Goal: Transaction & Acquisition: Purchase product/service

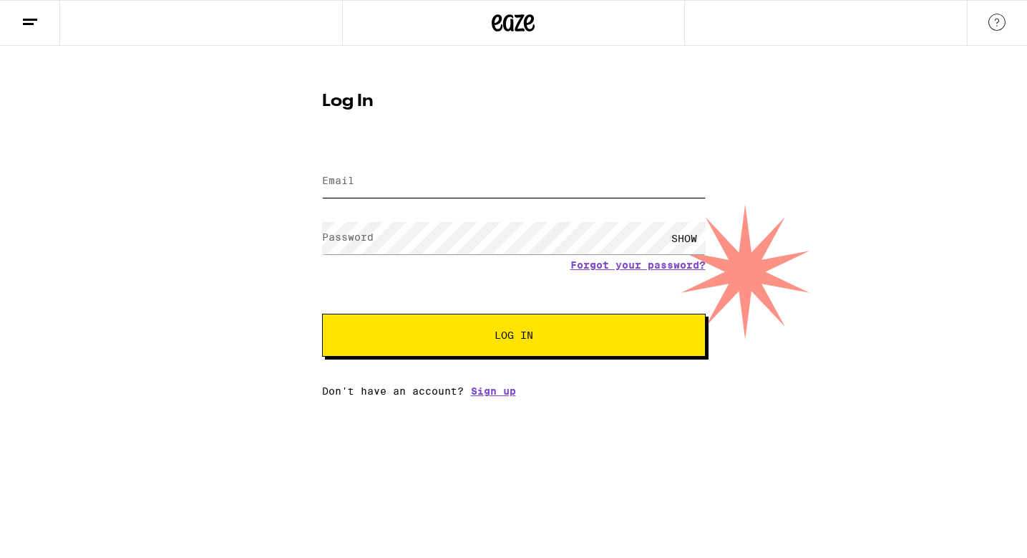
click at [369, 190] on input "Email" at bounding box center [514, 181] width 384 height 32
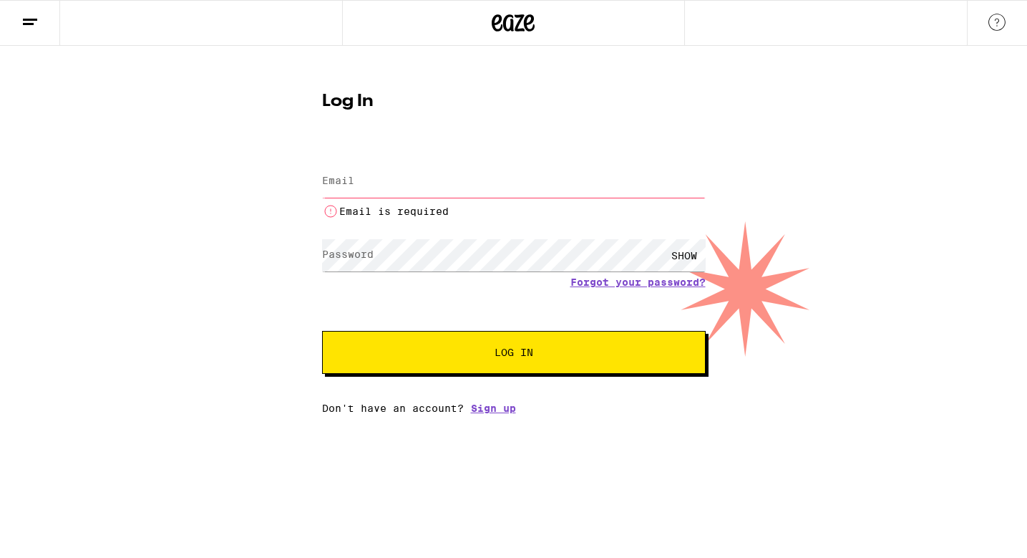
type input "[EMAIL_ADDRESS][DOMAIN_NAME]"
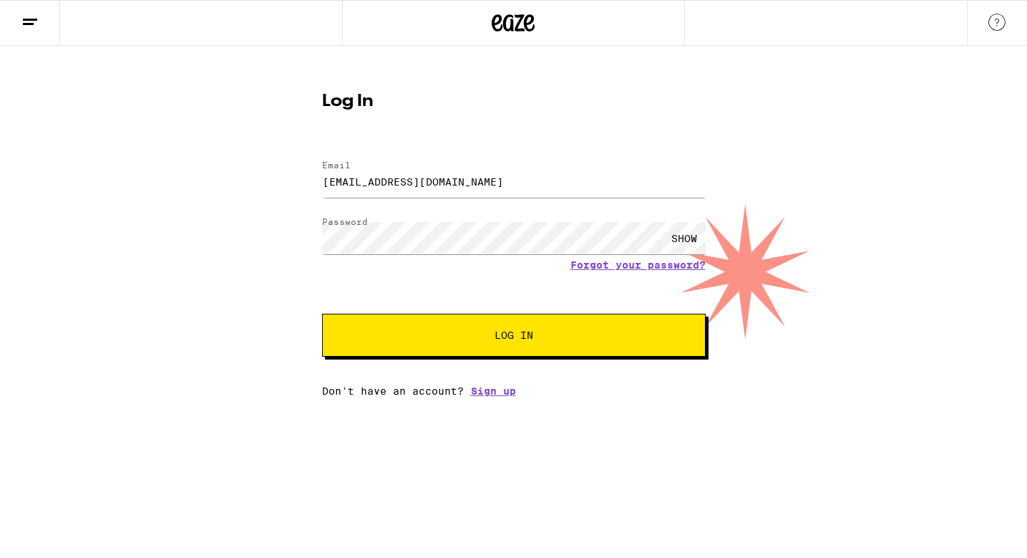
click at [508, 316] on button "Log In" at bounding box center [514, 335] width 384 height 43
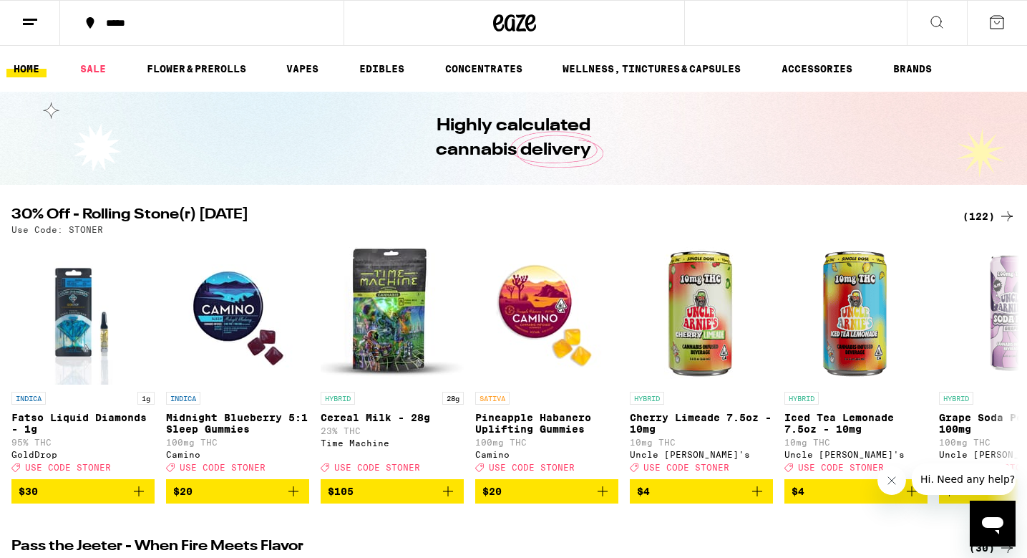
click at [152, 19] on div "*****" at bounding box center [210, 23] width 223 height 10
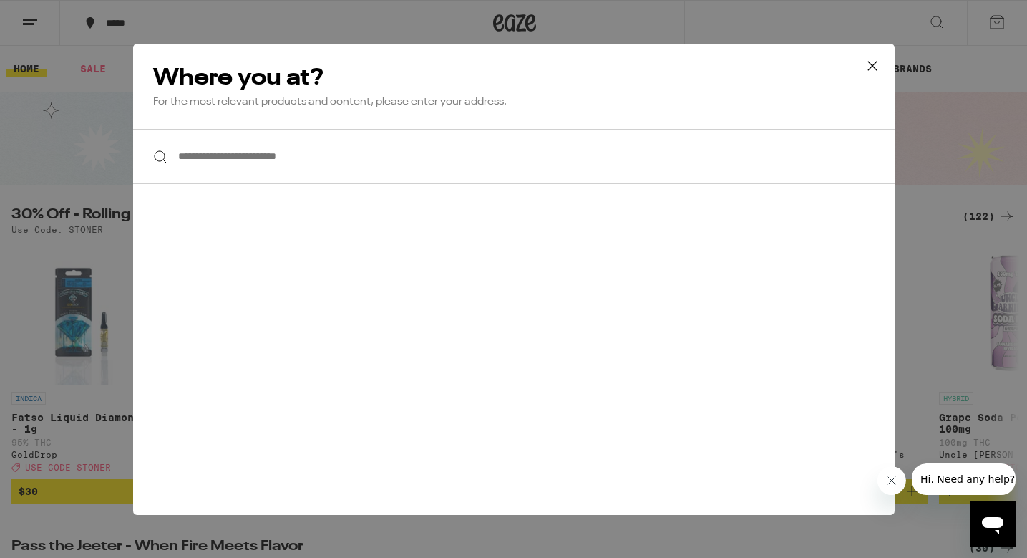
click at [268, 132] on input "**********" at bounding box center [514, 156] width 762 height 55
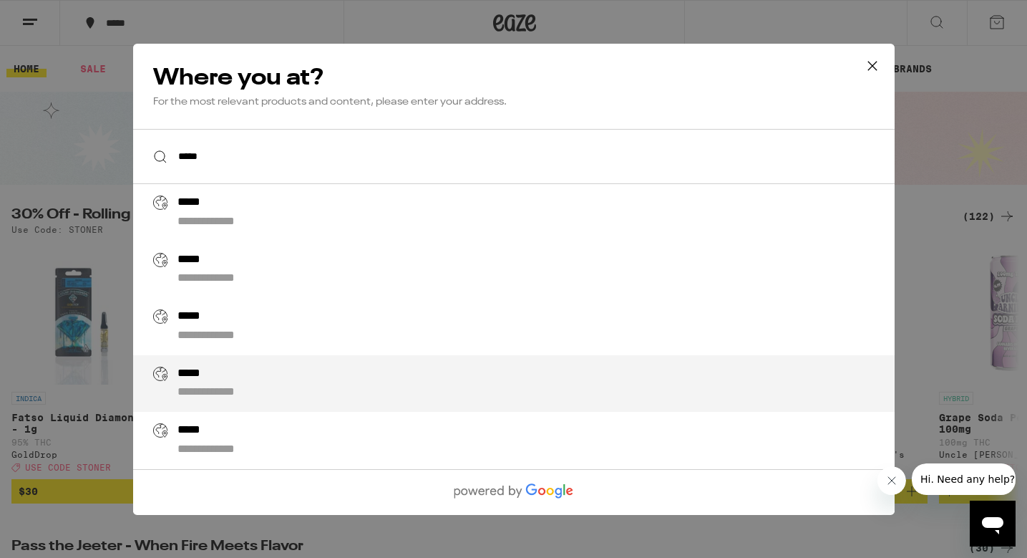
click at [286, 377] on div "**********" at bounding box center [542, 383] width 730 height 34
type input "**********"
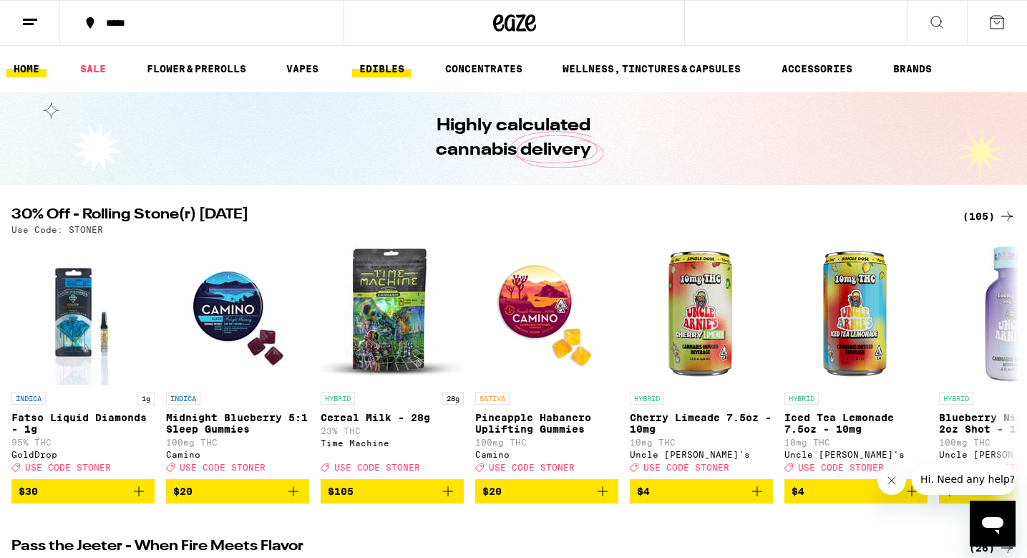
click at [381, 60] on link "EDIBLES" at bounding box center [381, 68] width 59 height 17
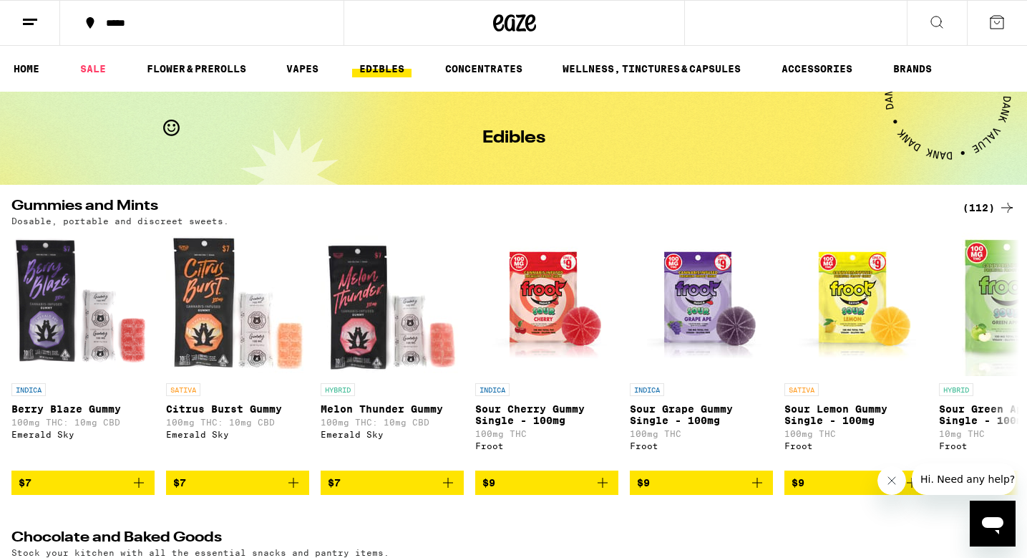
click at [986, 205] on div "(112)" at bounding box center [989, 207] width 53 height 17
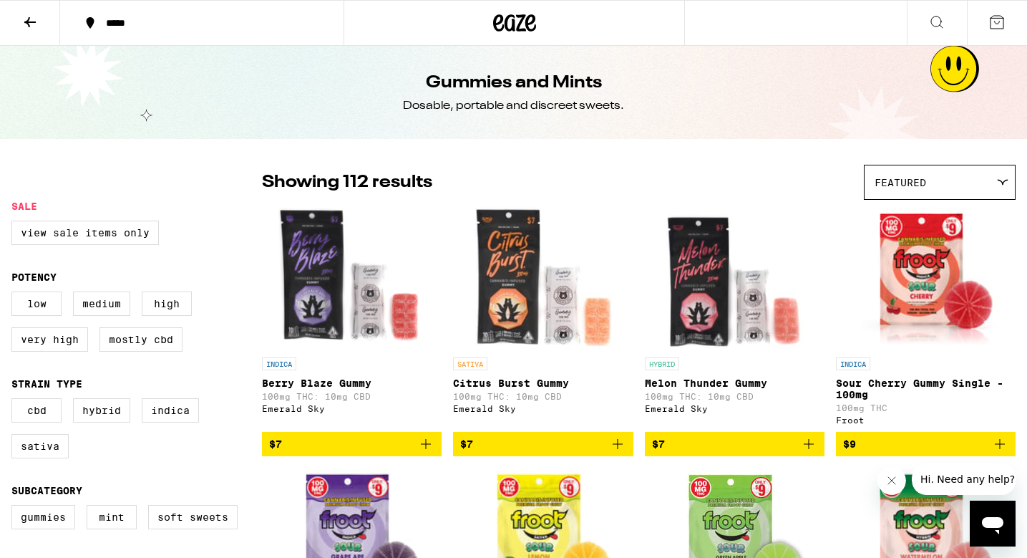
click at [22, 23] on icon at bounding box center [29, 22] width 17 height 17
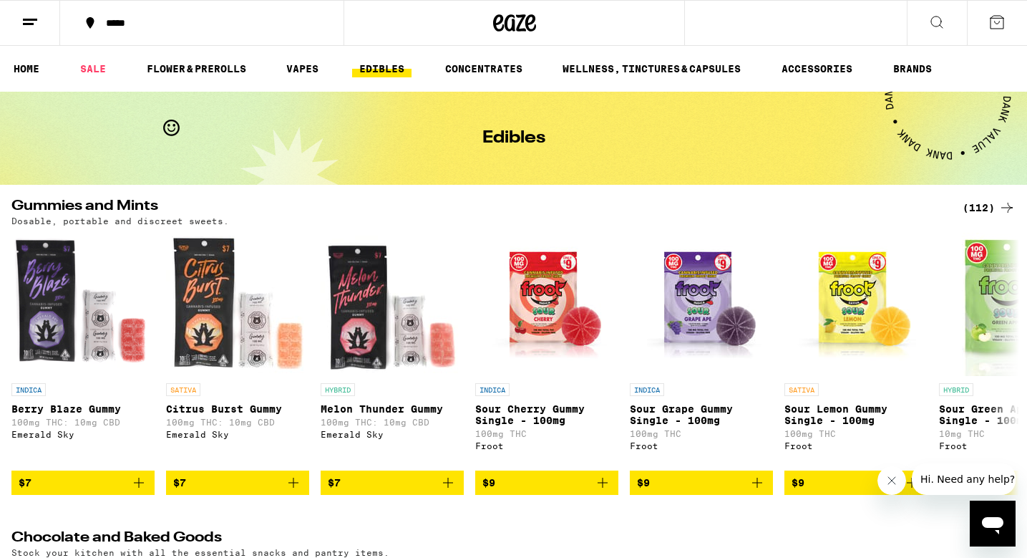
click at [893, 480] on icon "Close message from company" at bounding box center [891, 480] width 11 height 11
click at [988, 205] on div "(112)" at bounding box center [989, 207] width 53 height 17
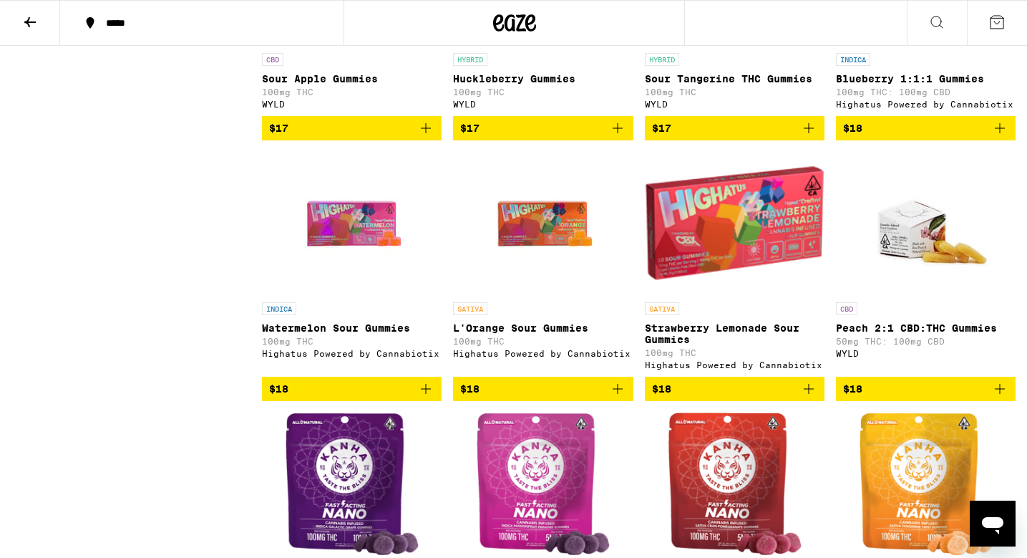
scroll to position [3161, 0]
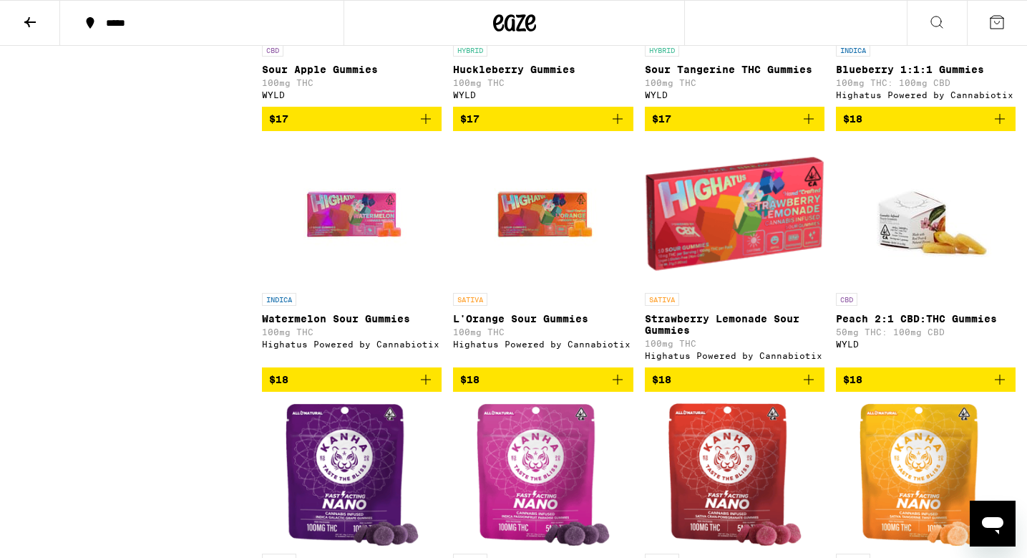
click at [808, 384] on icon "Add to bag" at bounding box center [809, 379] width 10 height 10
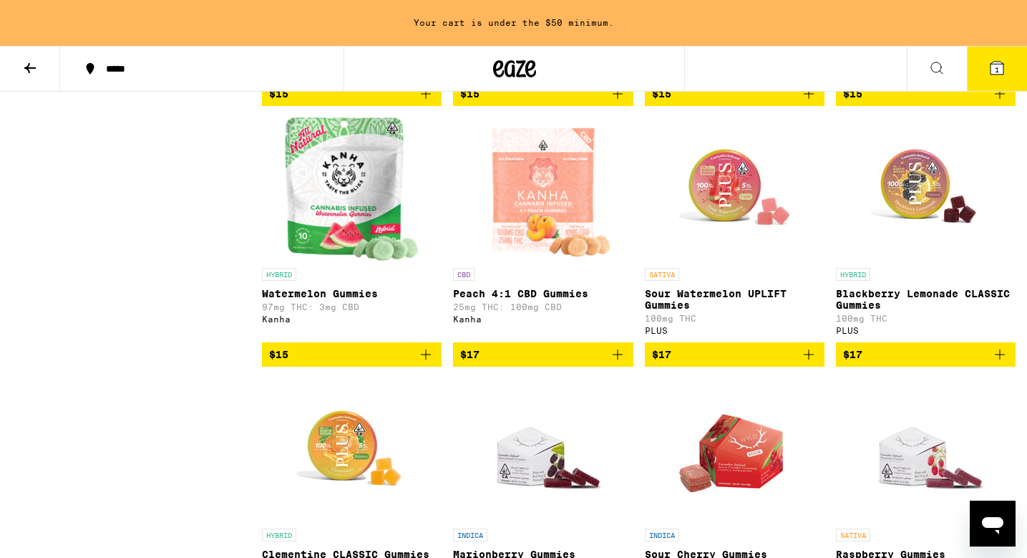
scroll to position [2438, 0]
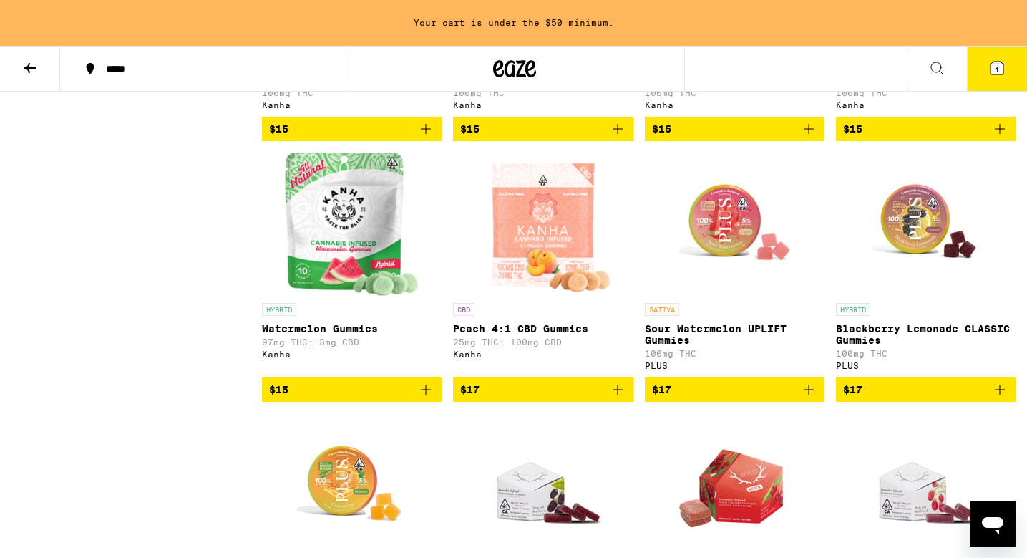
click at [615, 398] on icon "Add to bag" at bounding box center [617, 389] width 17 height 17
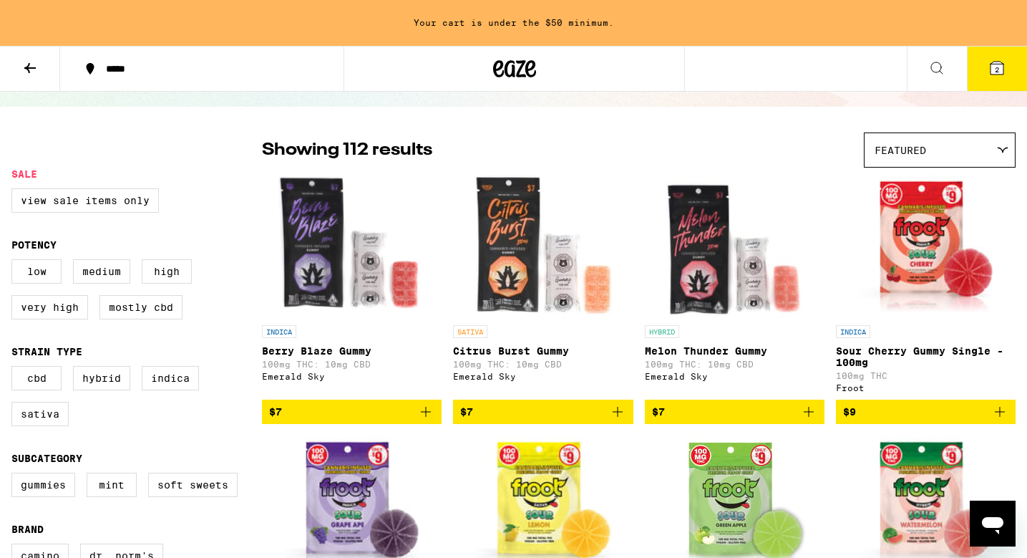
scroll to position [0, 0]
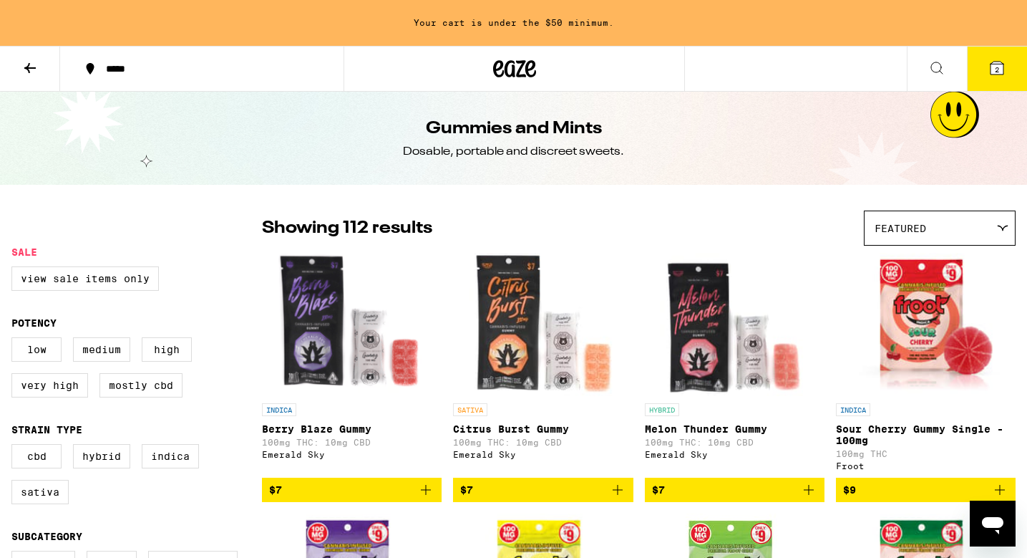
click at [38, 70] on icon at bounding box center [29, 67] width 17 height 17
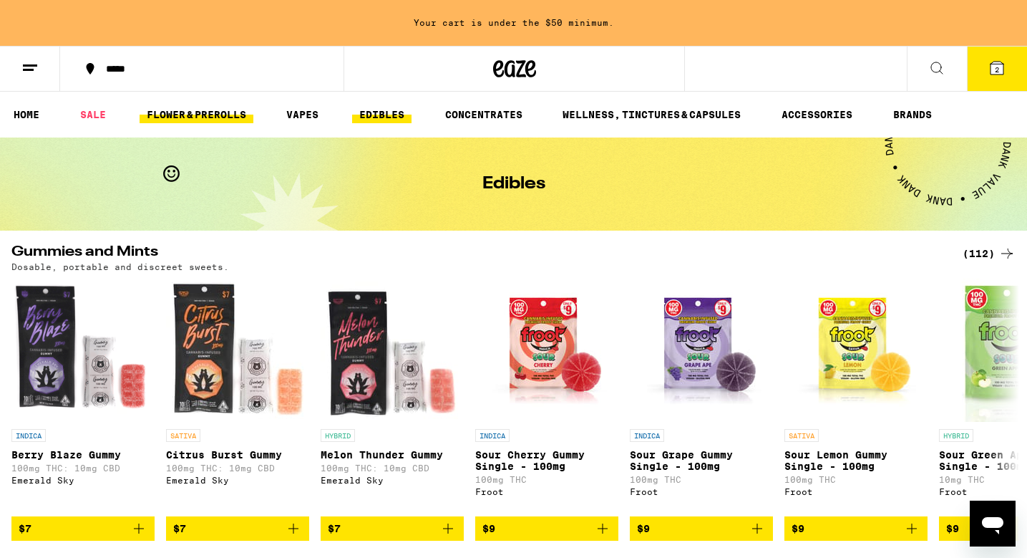
click at [178, 110] on link "FLOWER & PREROLLS" at bounding box center [197, 114] width 114 height 17
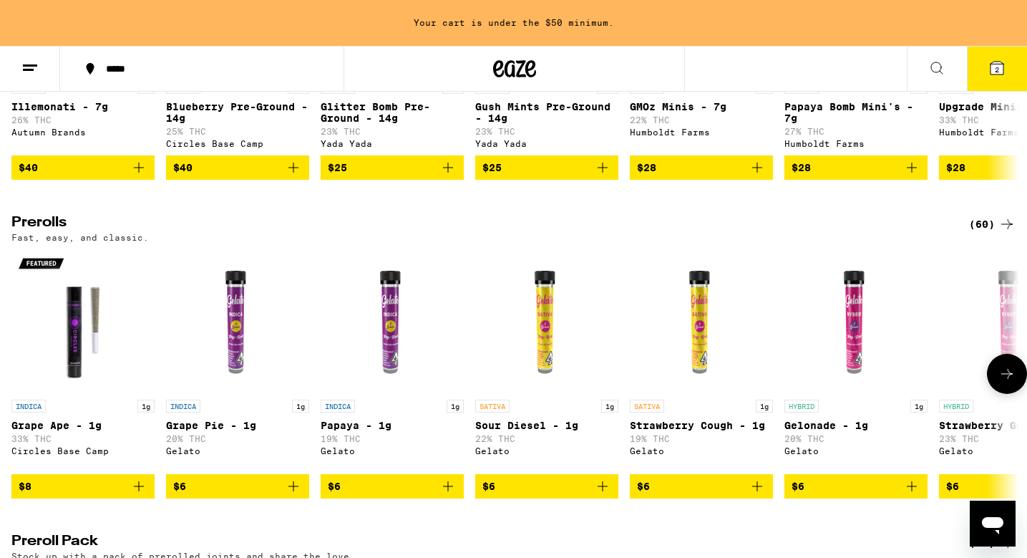
scroll to position [656, 0]
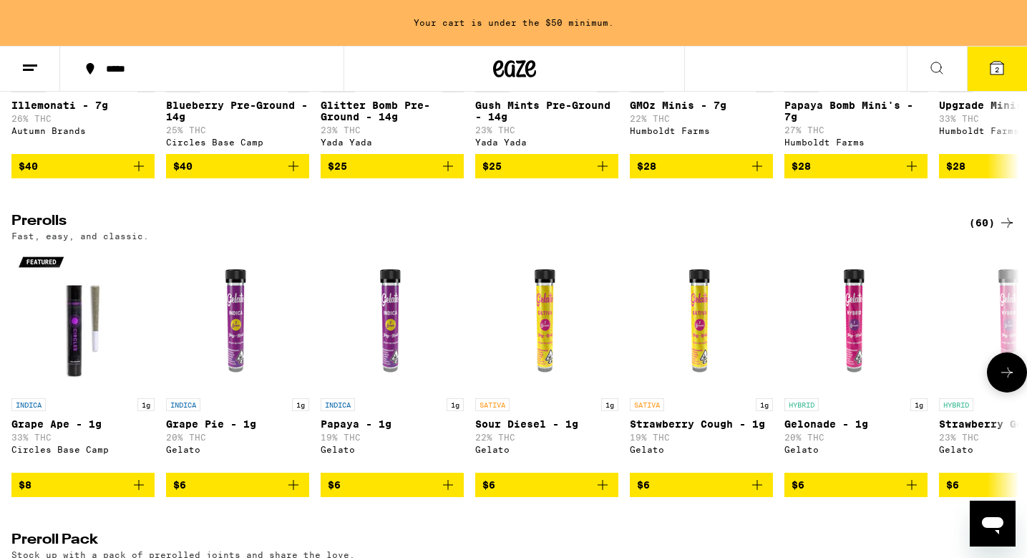
click at [1004, 381] on icon at bounding box center [1007, 372] width 17 height 17
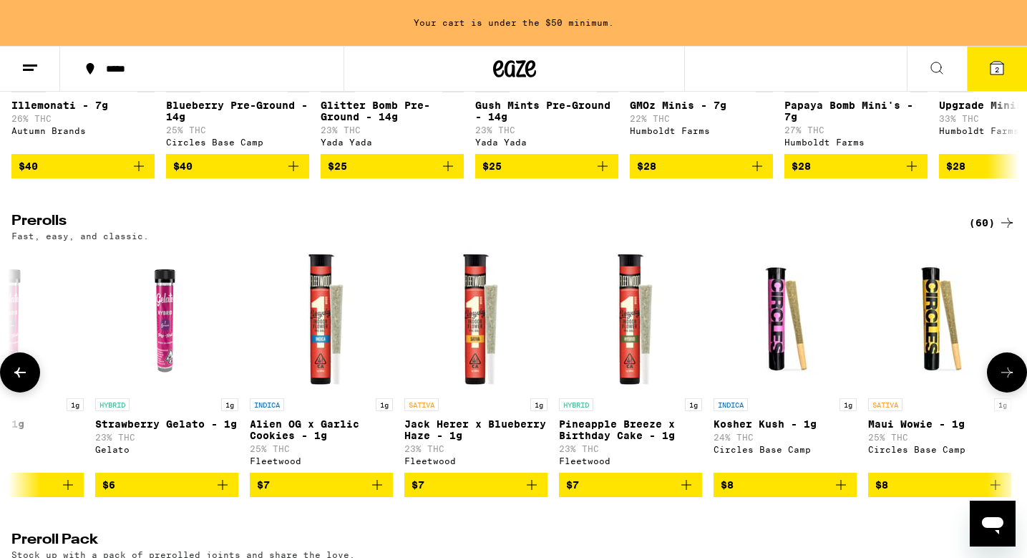
scroll to position [0, 848]
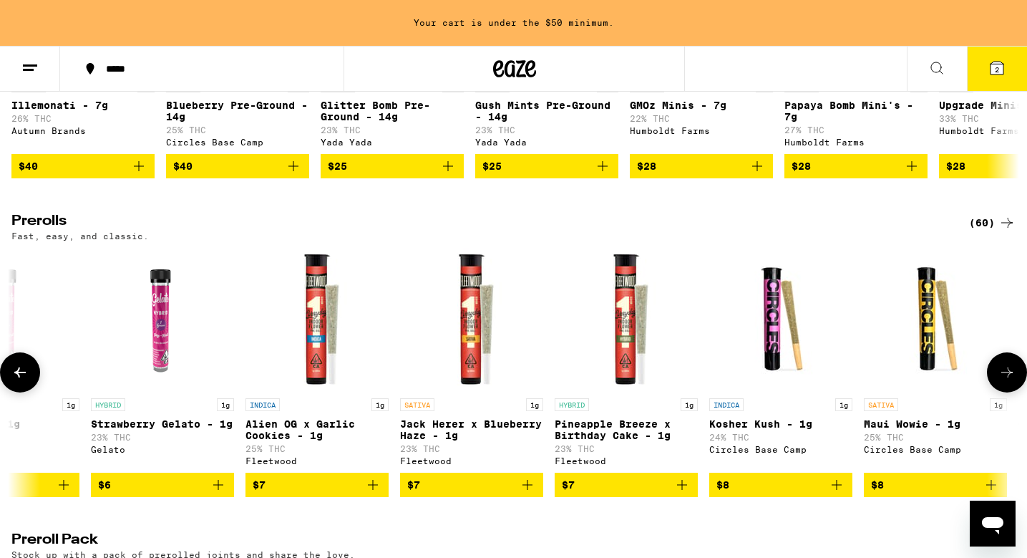
click at [1004, 381] on icon at bounding box center [1007, 372] width 17 height 17
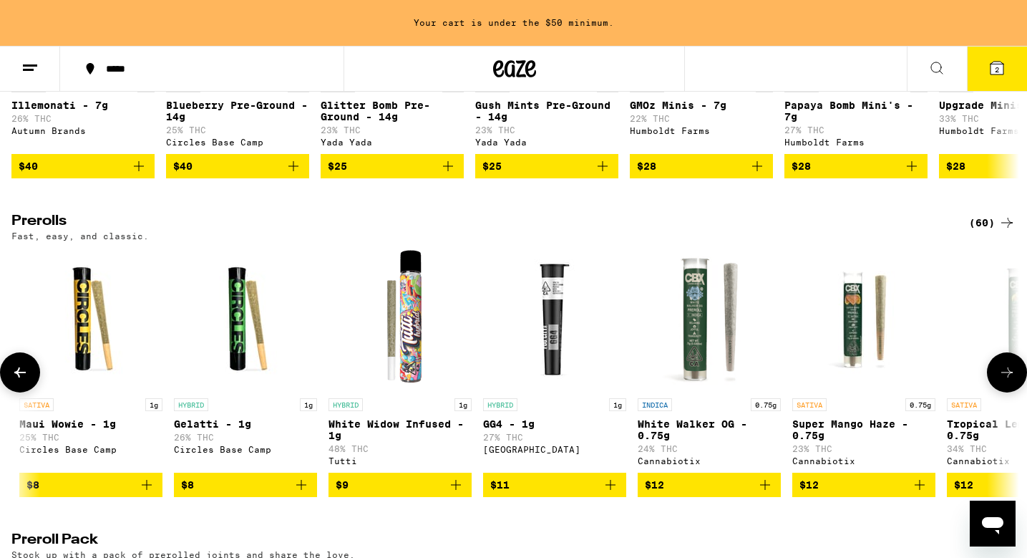
scroll to position [0, 1697]
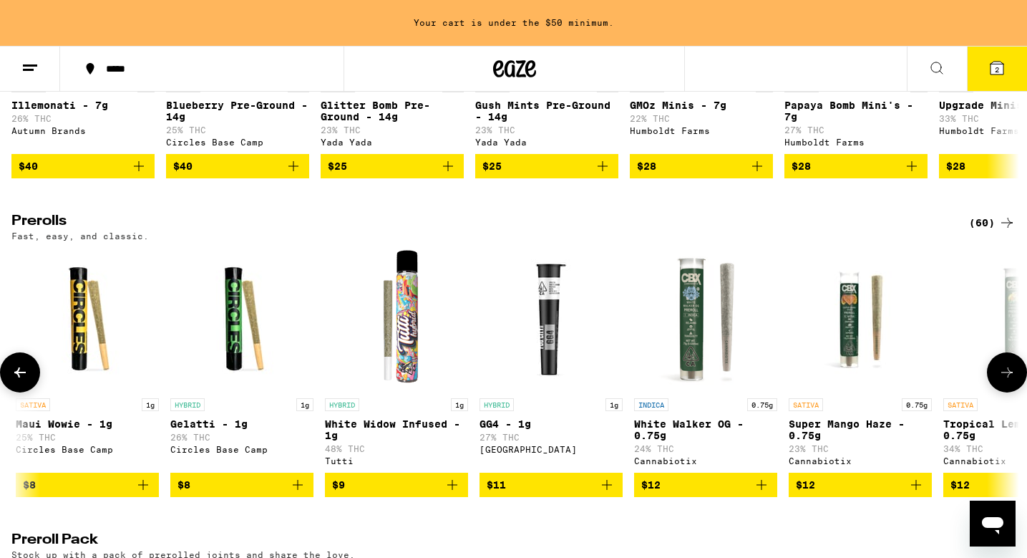
click at [1004, 381] on icon at bounding box center [1007, 372] width 17 height 17
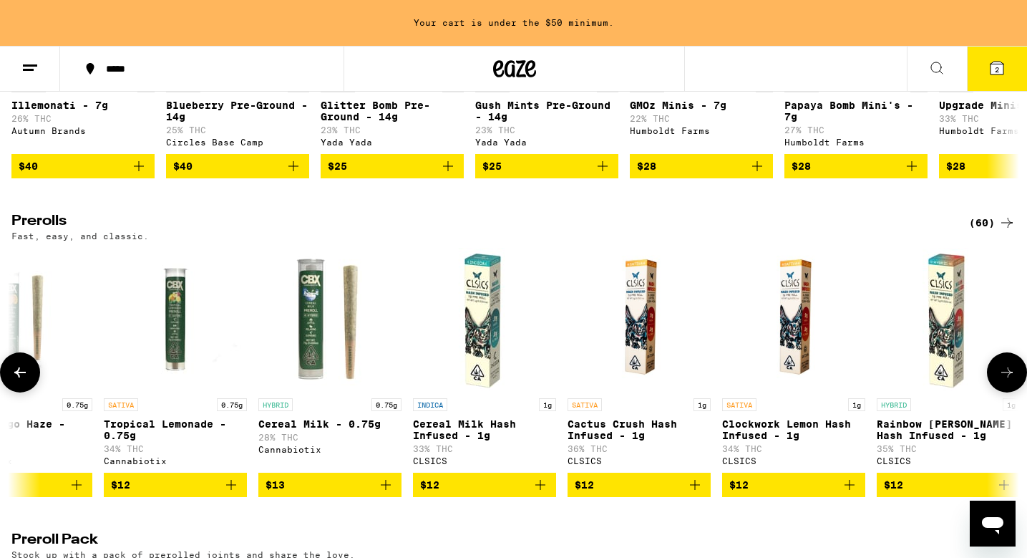
scroll to position [0, 2545]
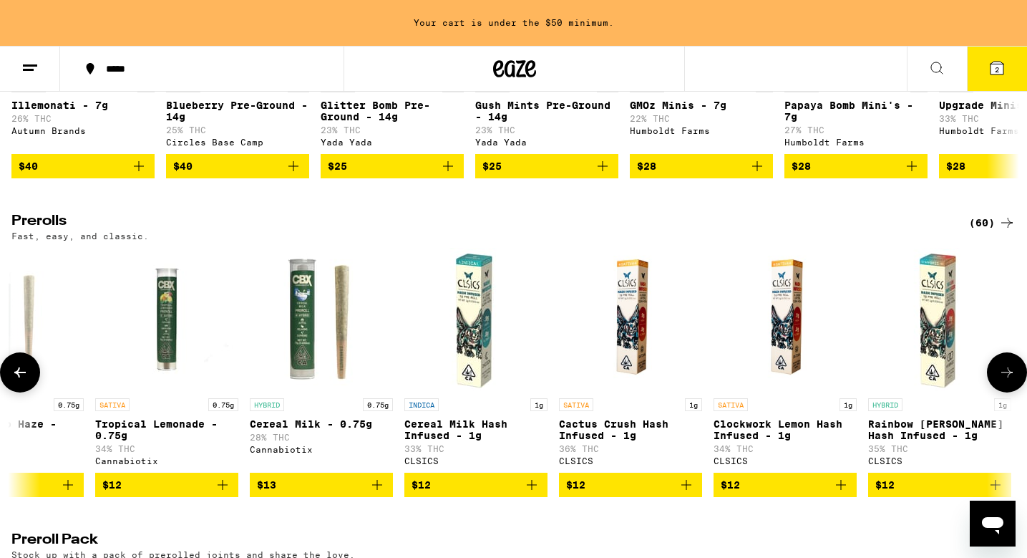
click at [995, 382] on button at bounding box center [1007, 372] width 40 height 40
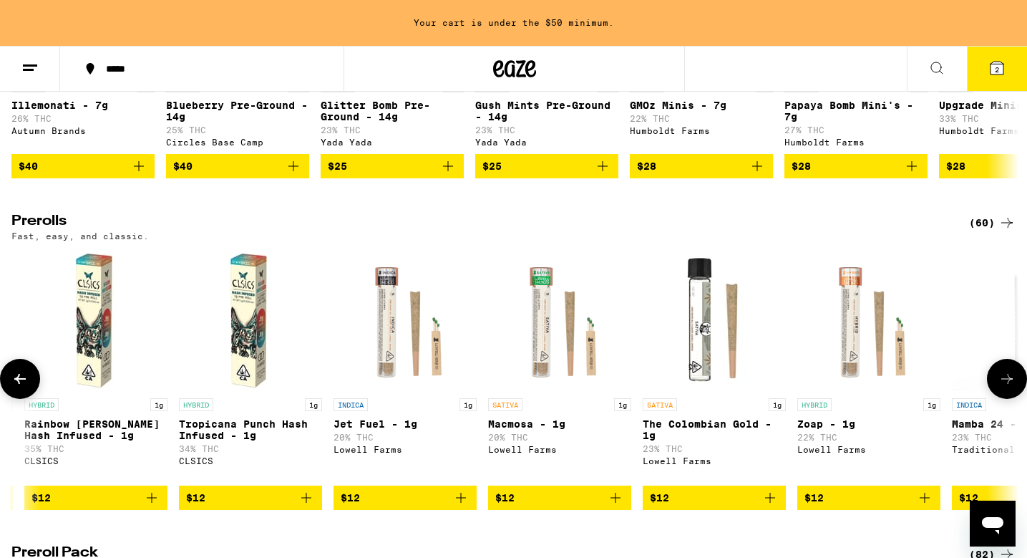
scroll to position [0, 3393]
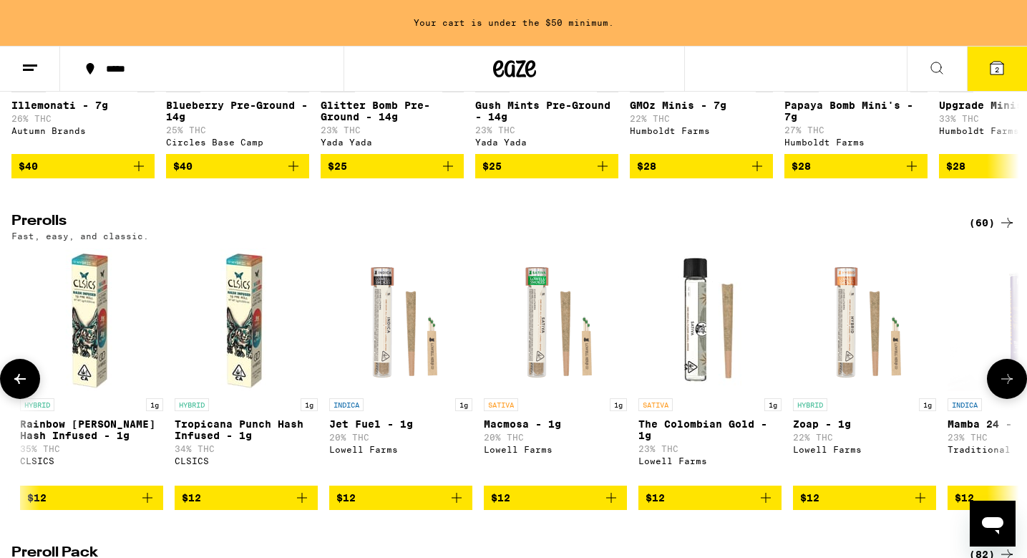
click at [999, 387] on icon at bounding box center [1007, 378] width 17 height 17
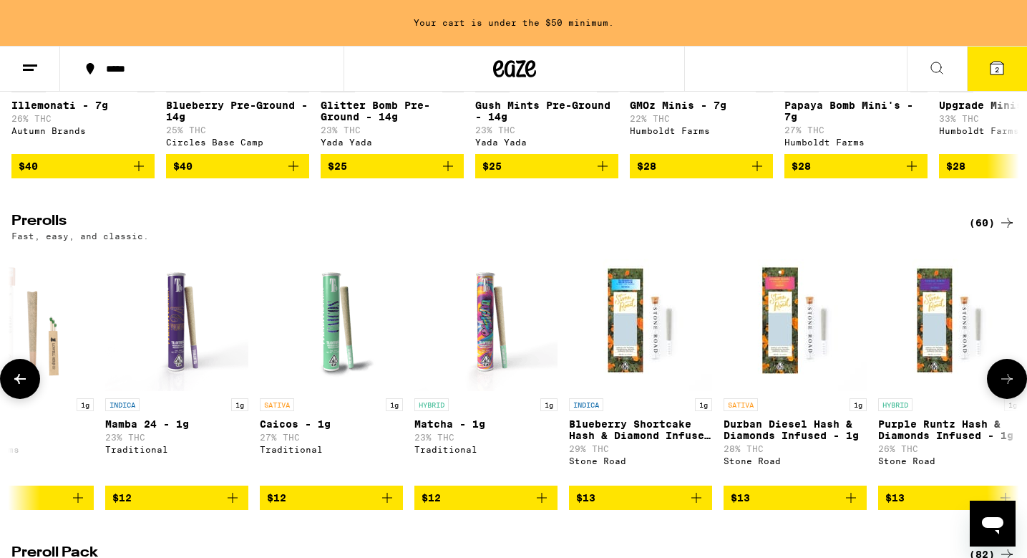
scroll to position [0, 4242]
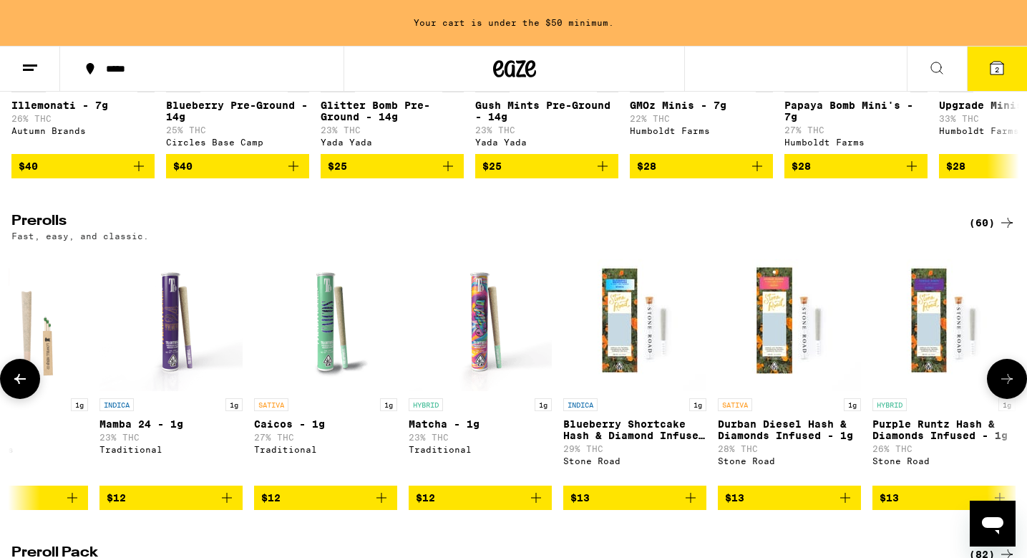
click at [999, 387] on icon at bounding box center [1007, 378] width 17 height 17
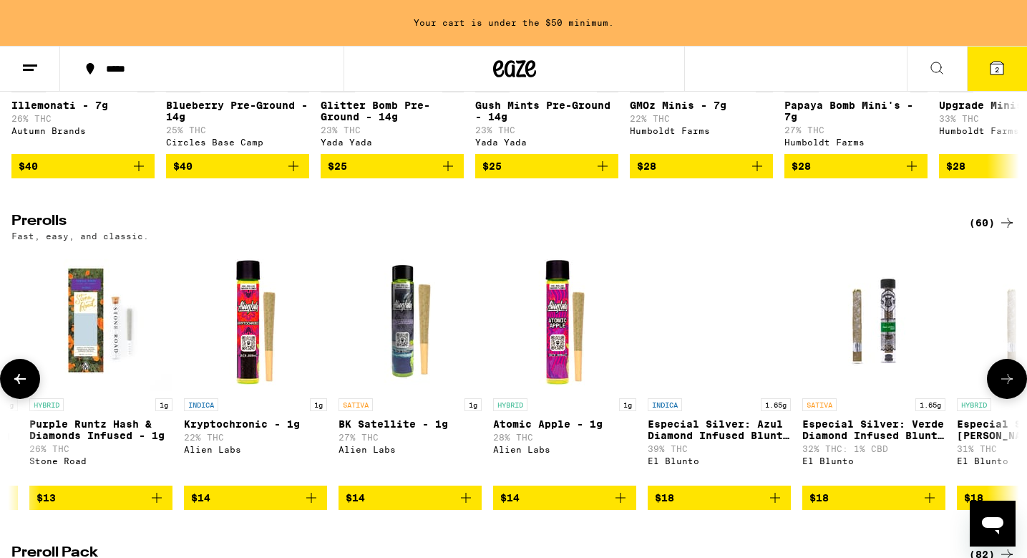
scroll to position [0, 5090]
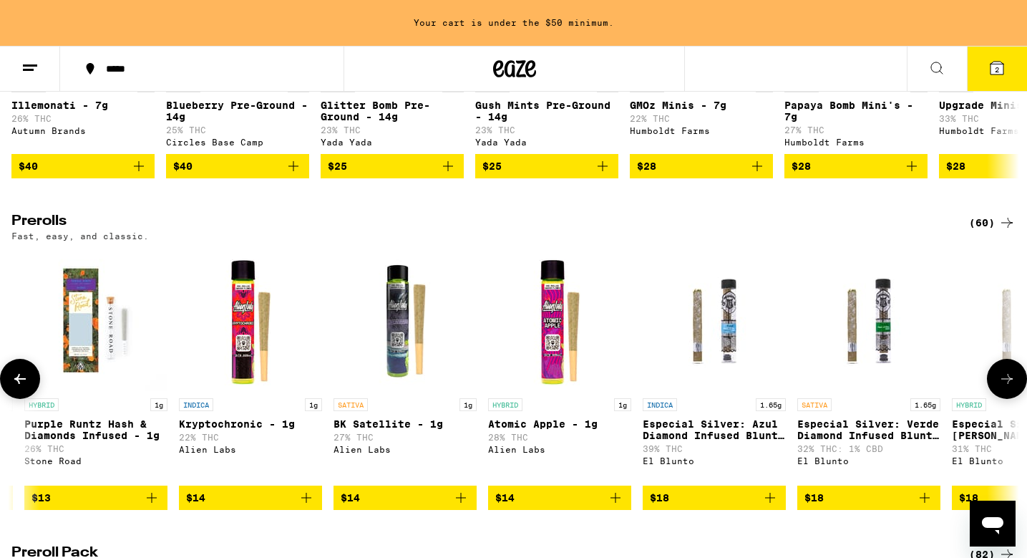
click at [996, 397] on button at bounding box center [1007, 379] width 40 height 40
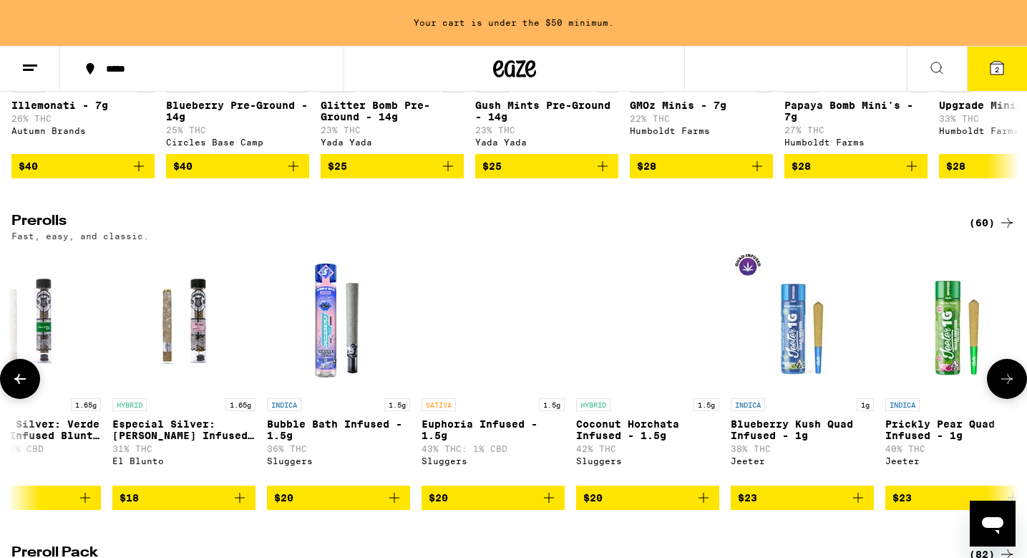
scroll to position [0, 5938]
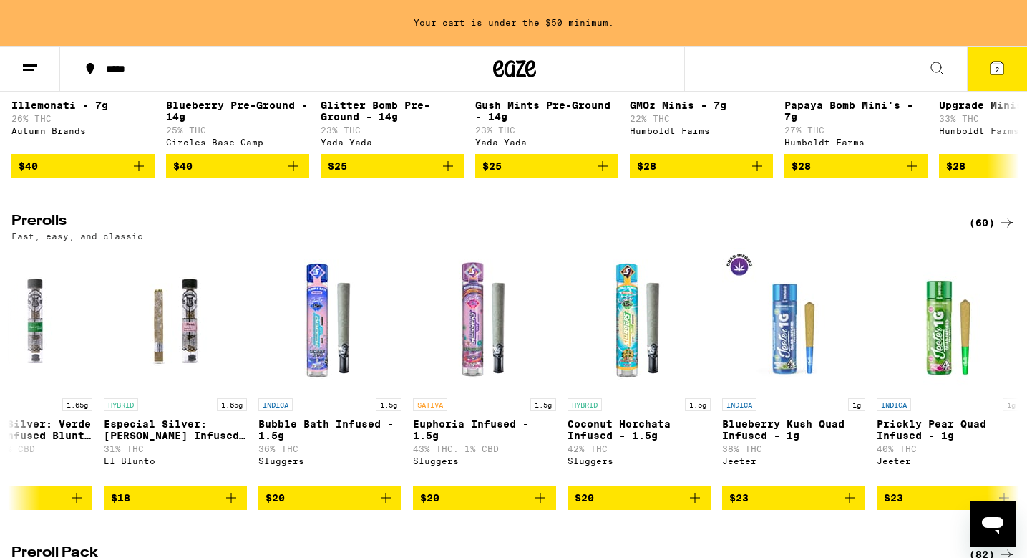
click at [1002, 231] on icon at bounding box center [1007, 222] width 17 height 17
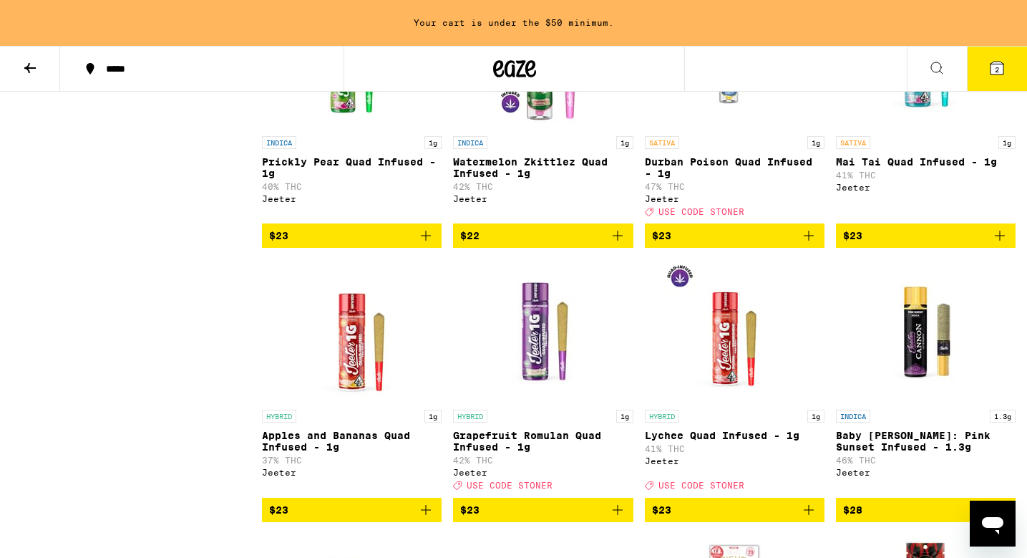
scroll to position [3079, 0]
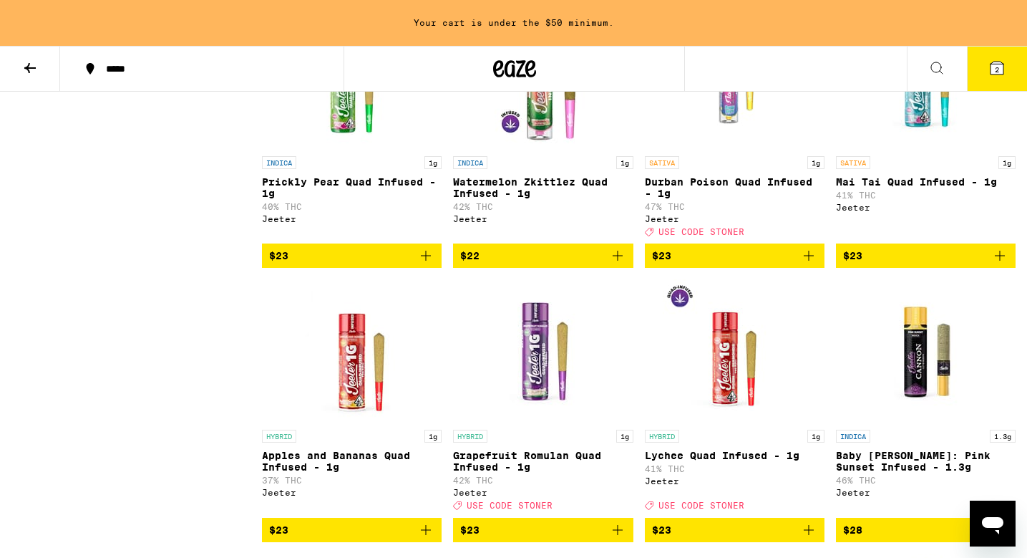
click at [26, 67] on icon at bounding box center [29, 68] width 11 height 10
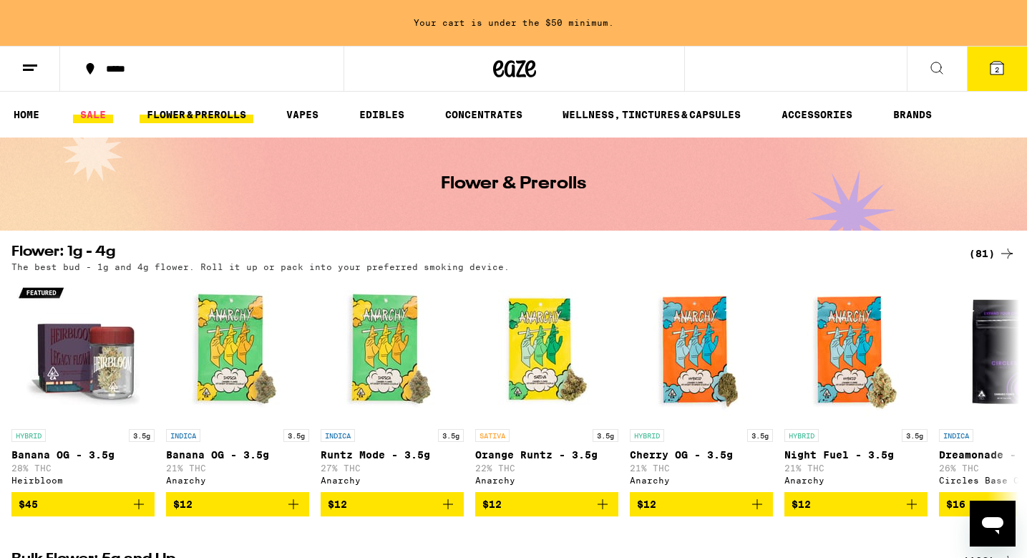
click at [105, 117] on link "SALE" at bounding box center [93, 114] width 40 height 17
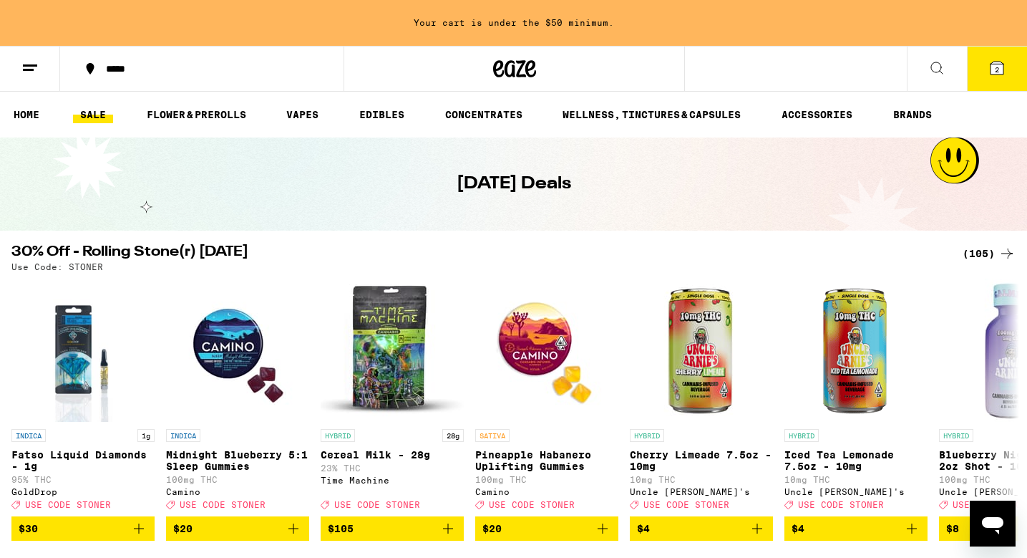
click at [984, 251] on div "(105)" at bounding box center [989, 253] width 53 height 17
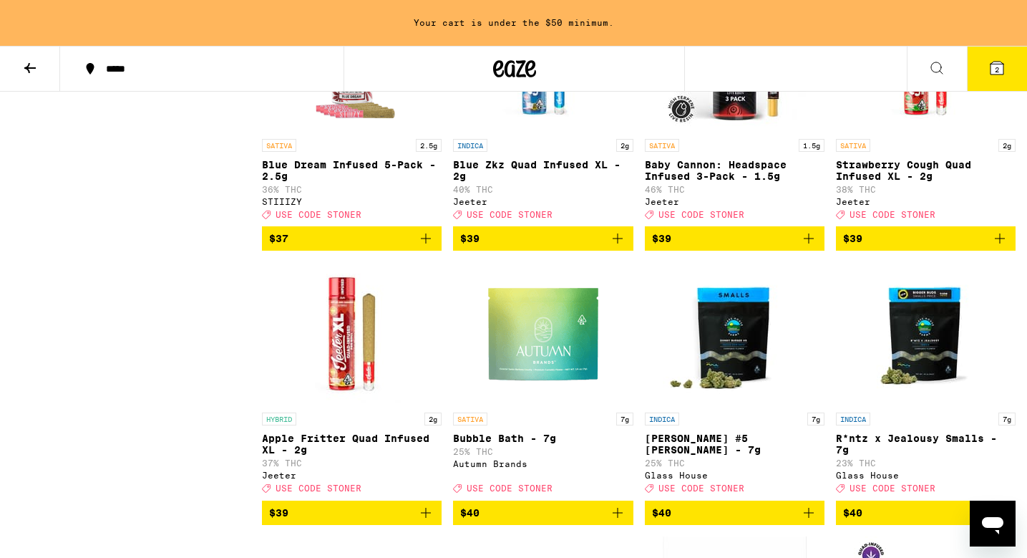
scroll to position [5435, 0]
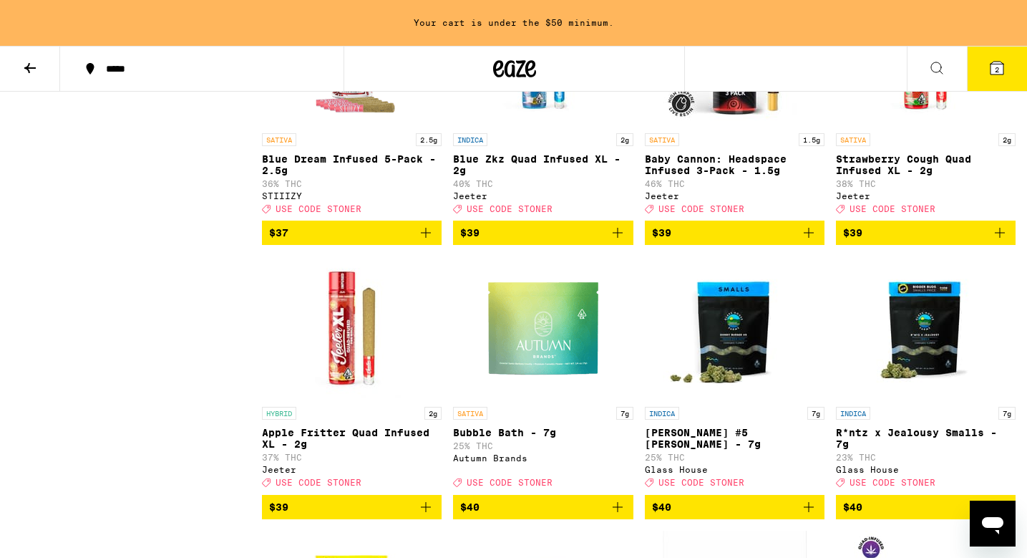
click at [425, 241] on icon "Add to bag" at bounding box center [425, 232] width 17 height 17
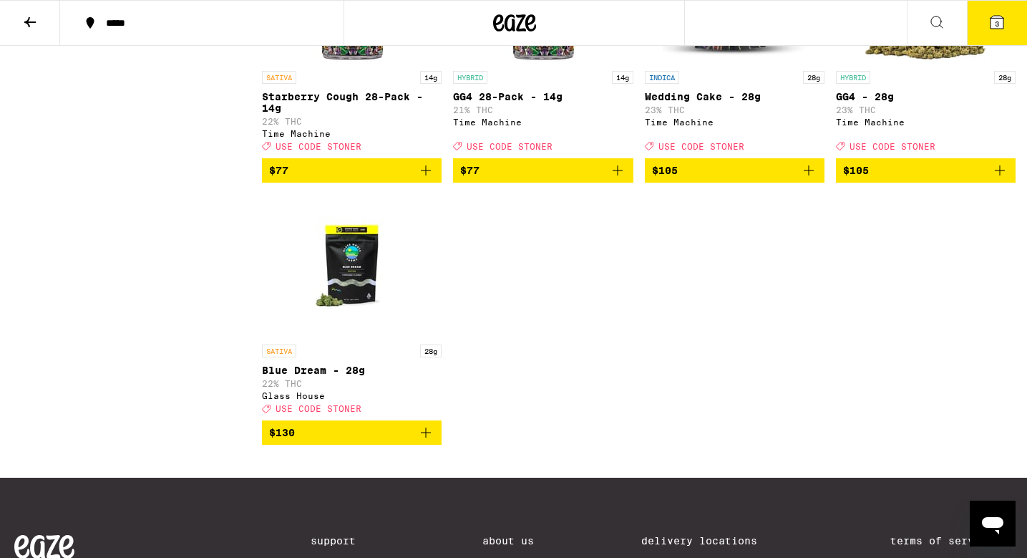
scroll to position [7034, 0]
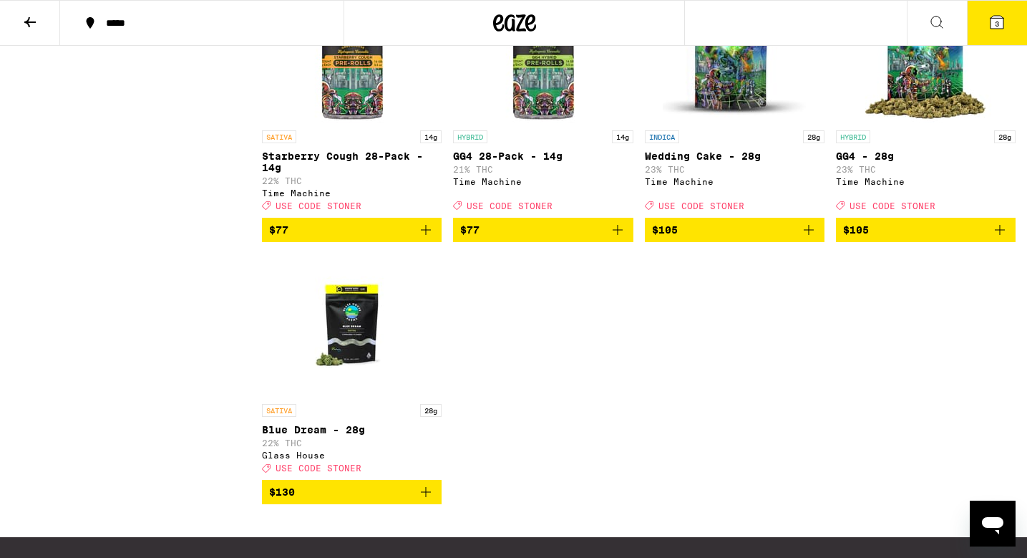
click at [985, 32] on button "3" at bounding box center [997, 23] width 60 height 44
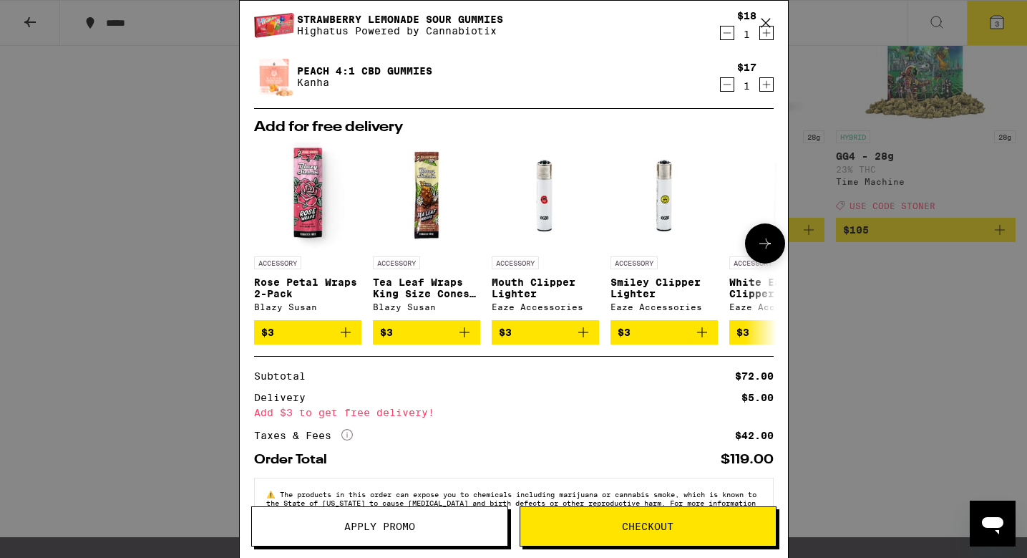
scroll to position [141, 0]
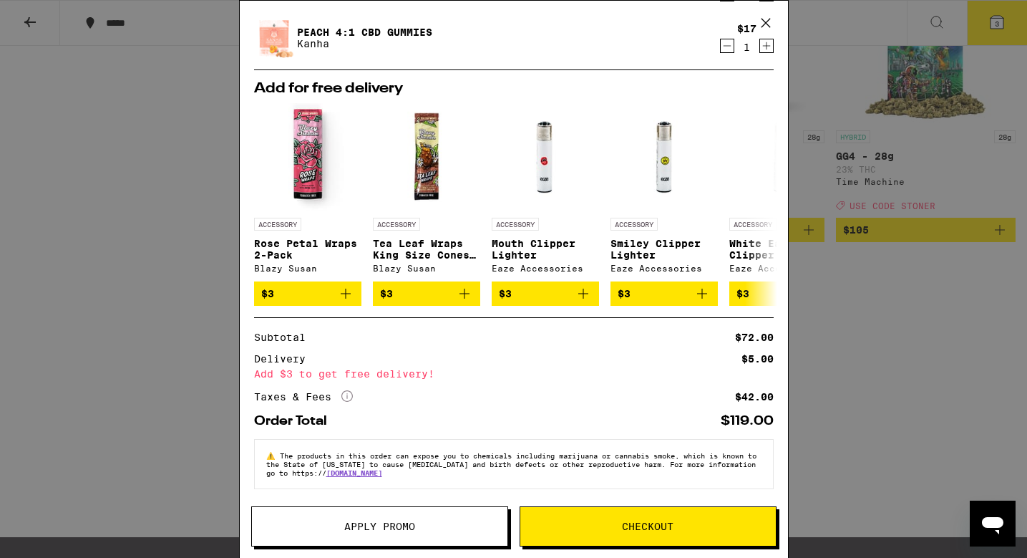
click at [456, 528] on span "Apply Promo" at bounding box center [380, 526] width 256 height 10
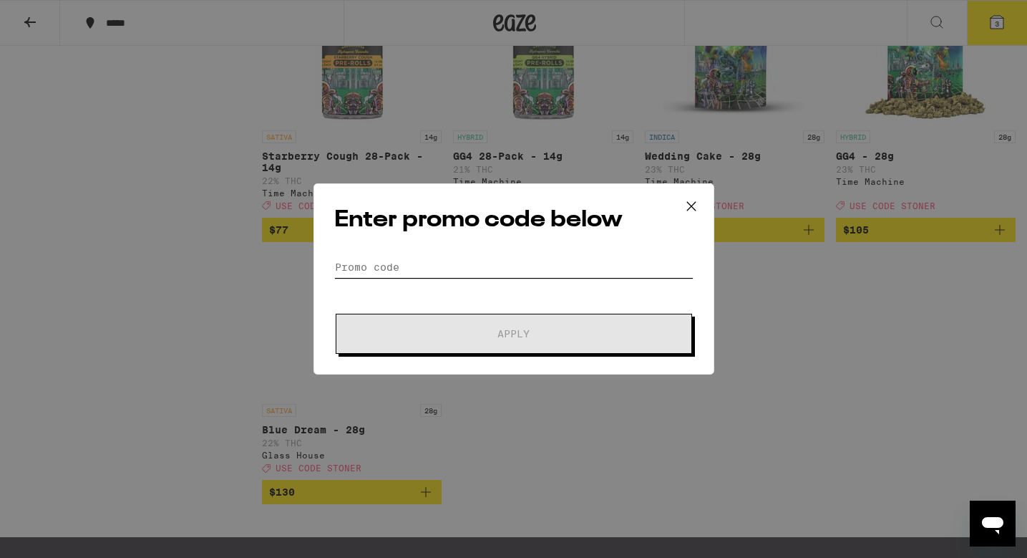
click at [458, 271] on input "Promo Code" at bounding box center [513, 266] width 359 height 21
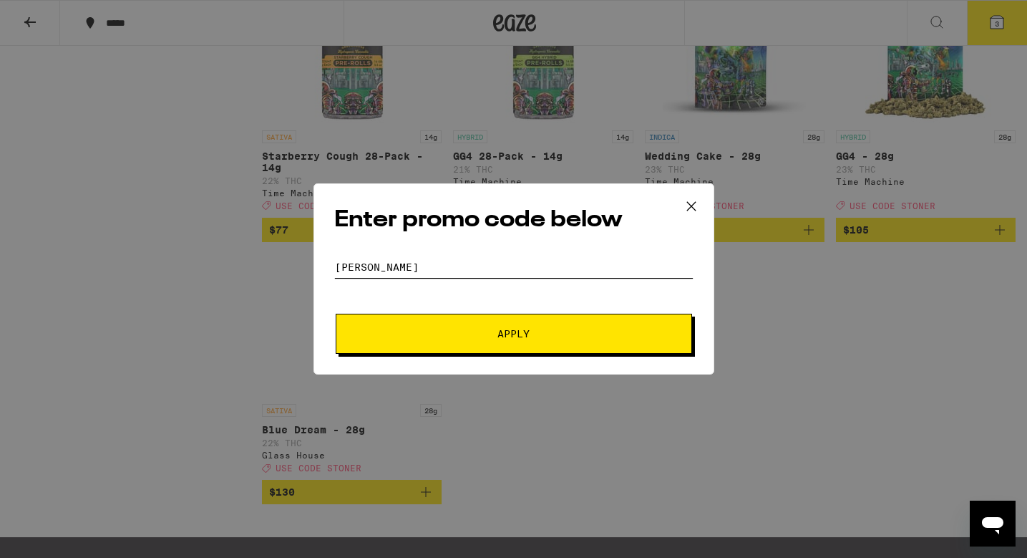
type input "[PERSON_NAME]"
click at [336, 314] on button "Apply" at bounding box center [514, 334] width 357 height 40
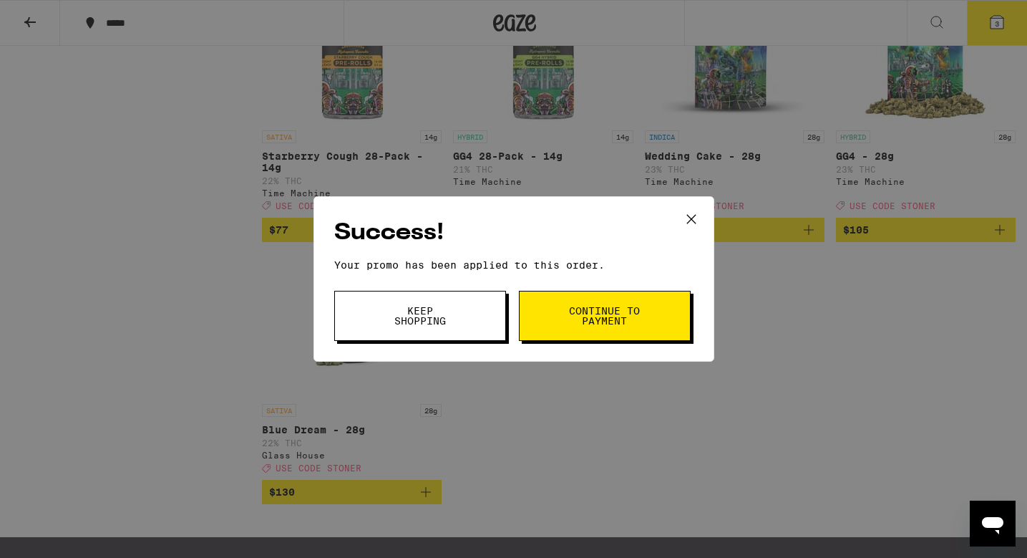
click at [554, 331] on button "Continue to payment" at bounding box center [605, 316] width 172 height 50
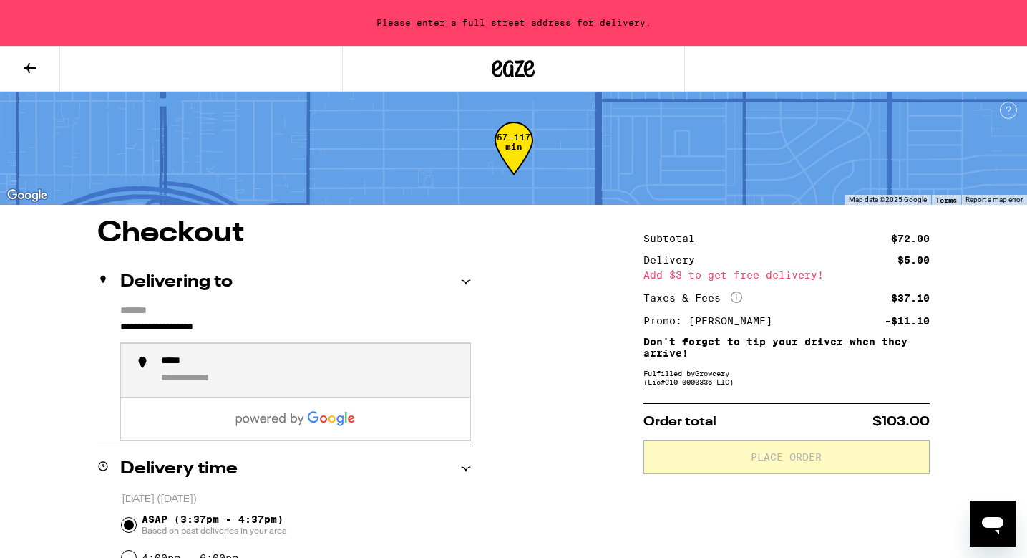
click at [368, 325] on input "**********" at bounding box center [295, 331] width 351 height 24
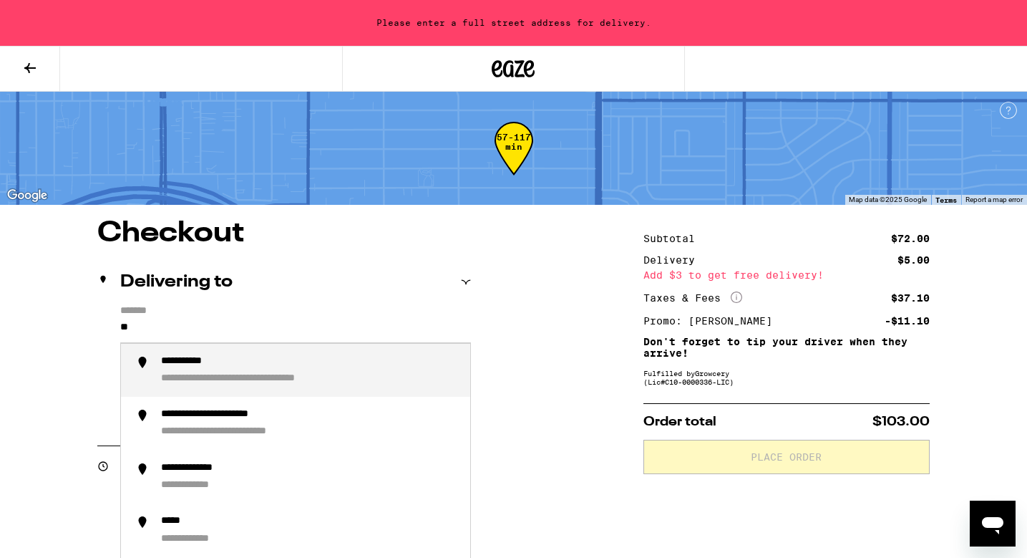
type input "*"
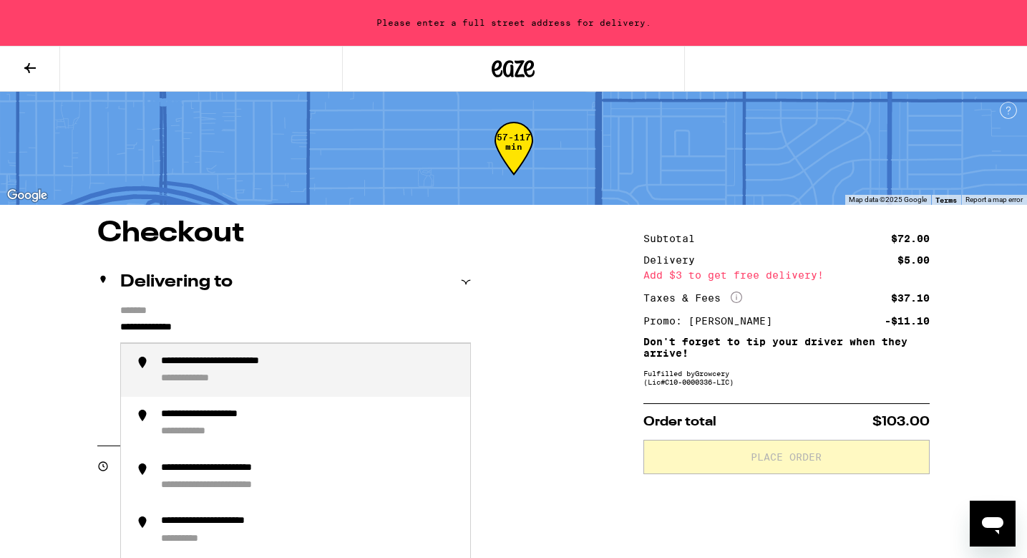
click at [306, 372] on div "**********" at bounding box center [310, 370] width 298 height 31
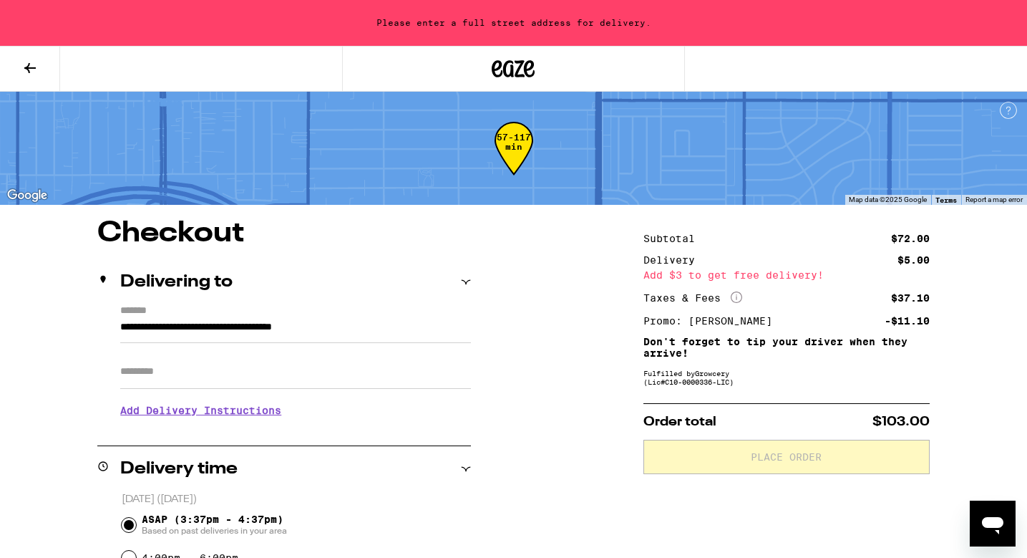
type input "**********"
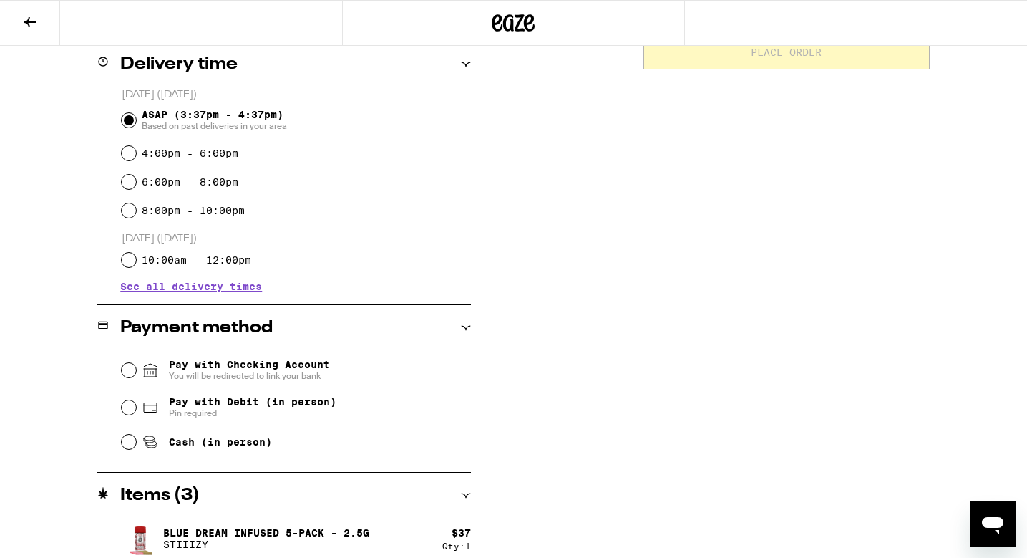
scroll to position [475, 0]
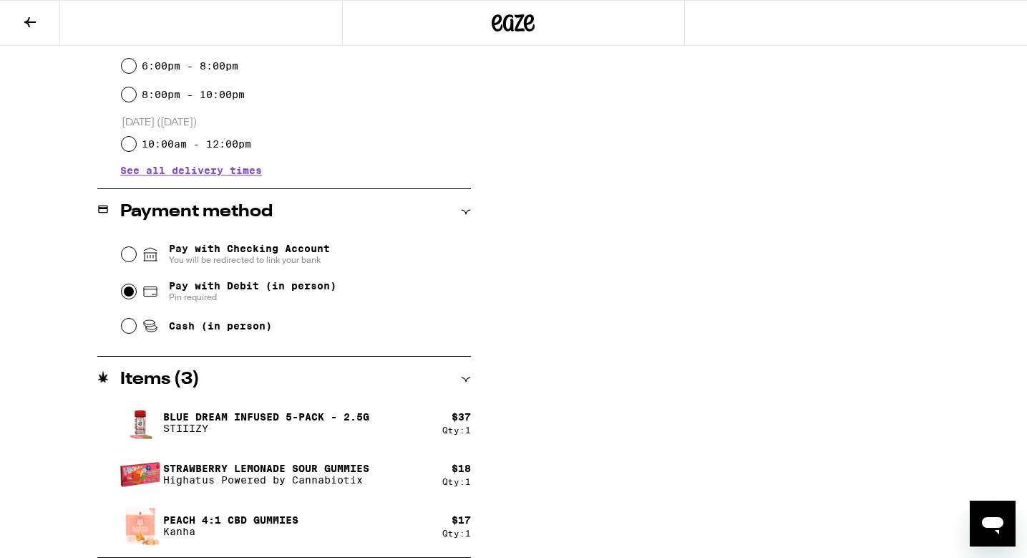
click at [125, 295] on input "Pay with Debit (in person) Pin required" at bounding box center [129, 291] width 14 height 14
radio input "true"
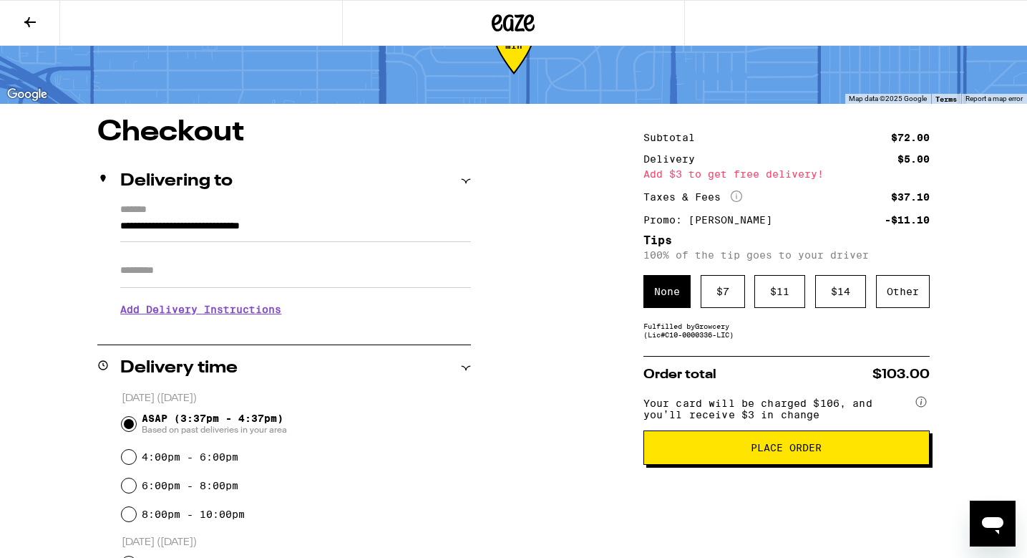
scroll to position [53, 0]
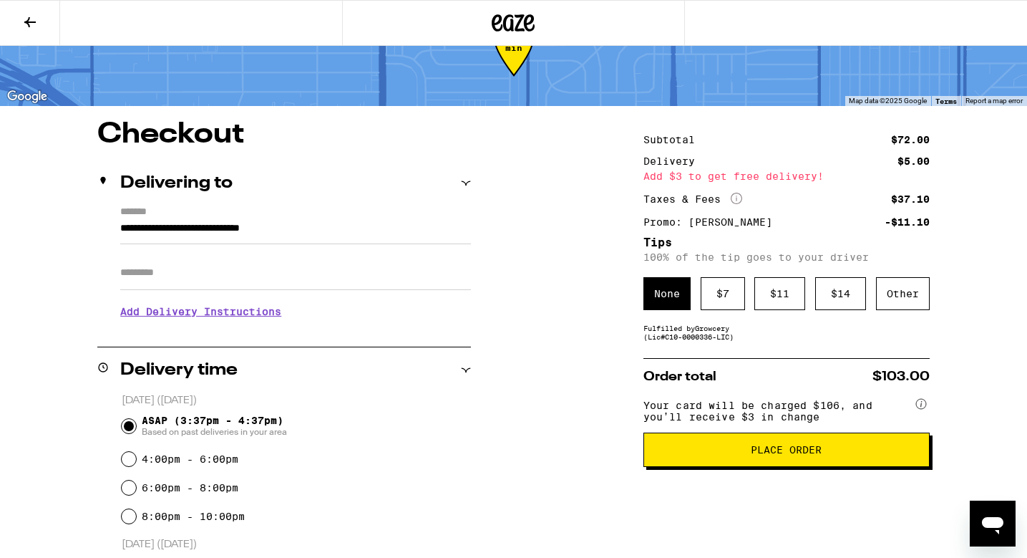
click at [831, 455] on span "Place Order" at bounding box center [787, 450] width 262 height 10
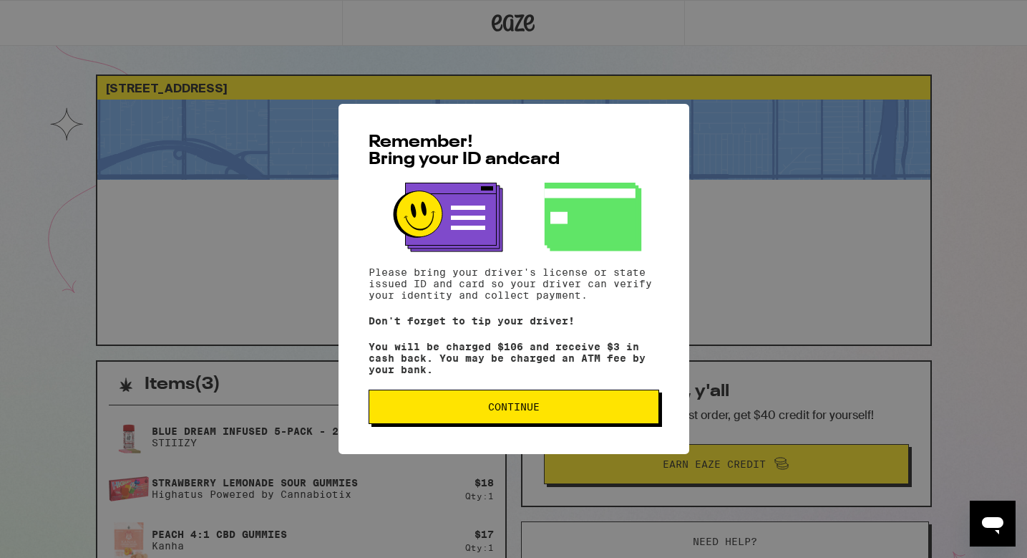
click at [645, 412] on span "Continue" at bounding box center [514, 407] width 266 height 10
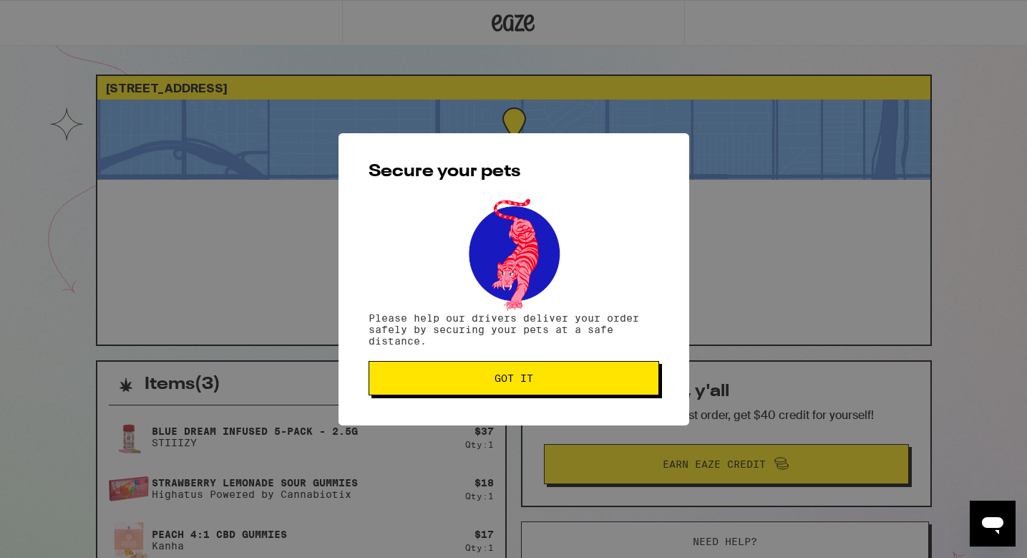
click at [609, 387] on button "Got it" at bounding box center [514, 378] width 291 height 34
